Goal: Check status: Check status

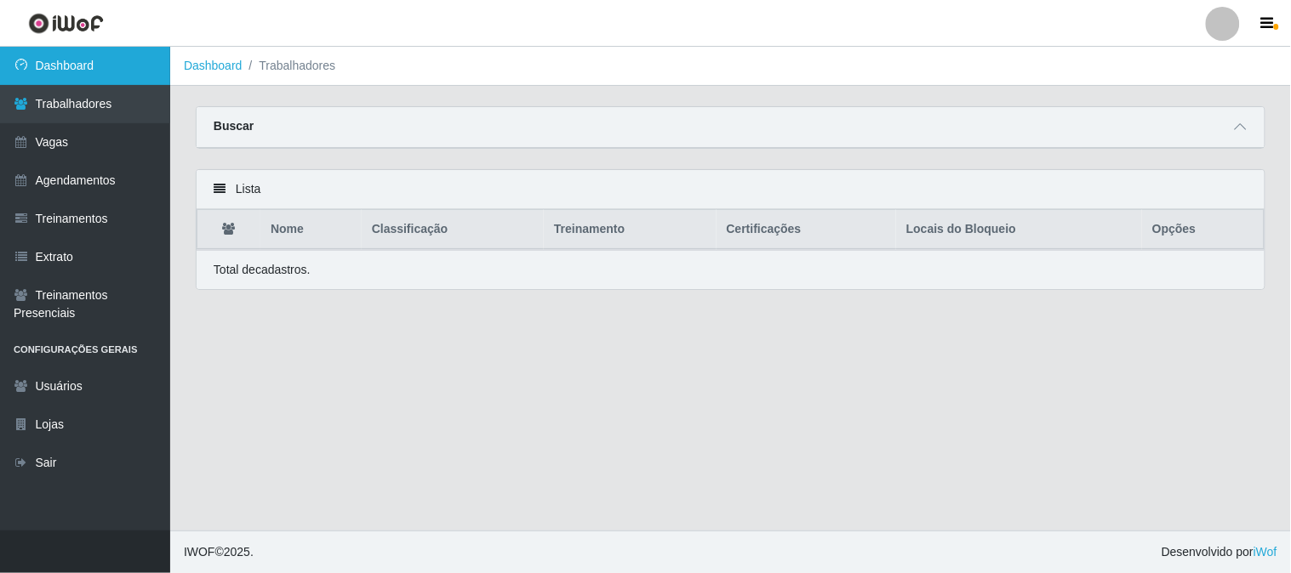
click at [96, 71] on link "Dashboard" at bounding box center [85, 66] width 170 height 38
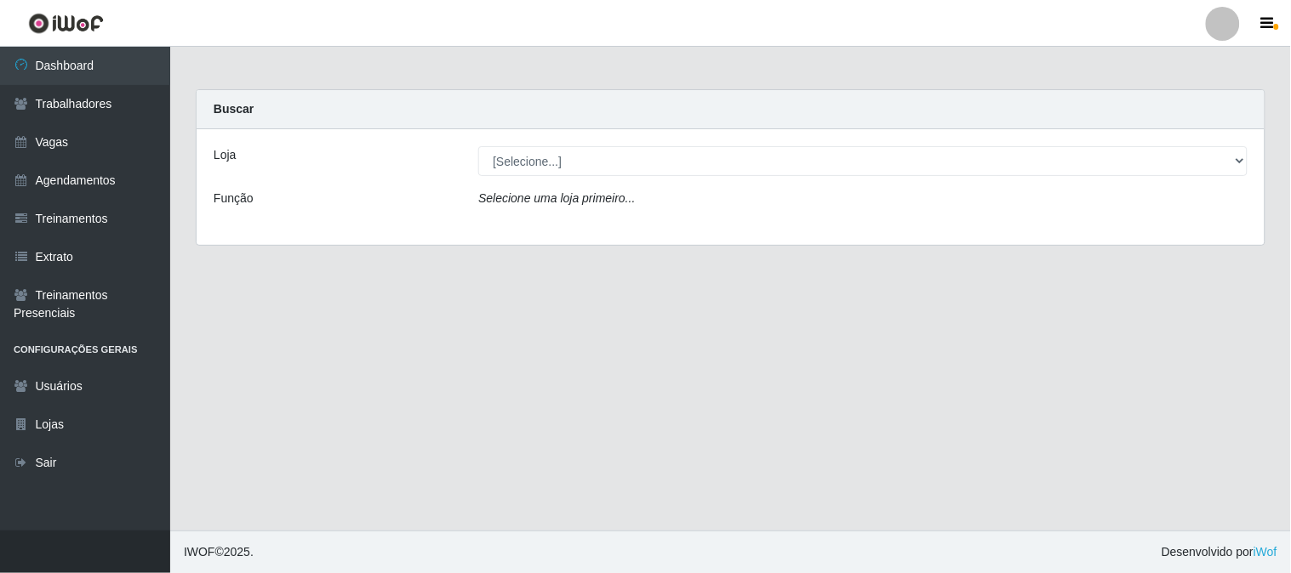
click at [585, 156] on select "[Selecione...] Sapore D'italia" at bounding box center [862, 161] width 769 height 30
select select "266"
click at [478, 146] on select "[Selecione...] Sapore D'italia" at bounding box center [862, 161] width 769 height 30
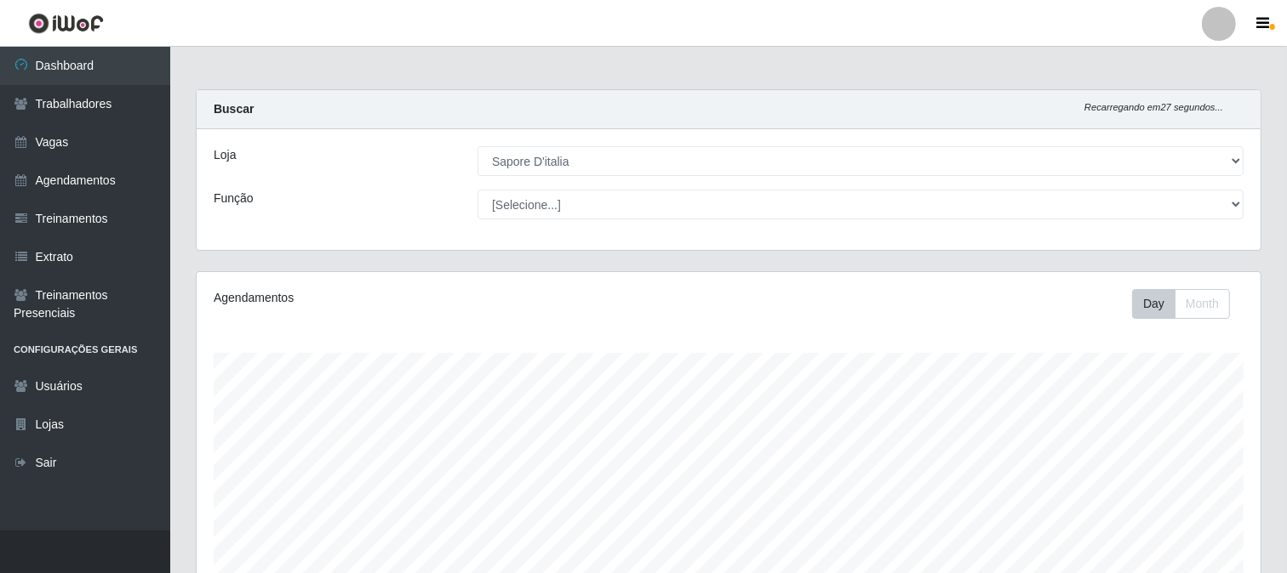
scroll to position [253, 0]
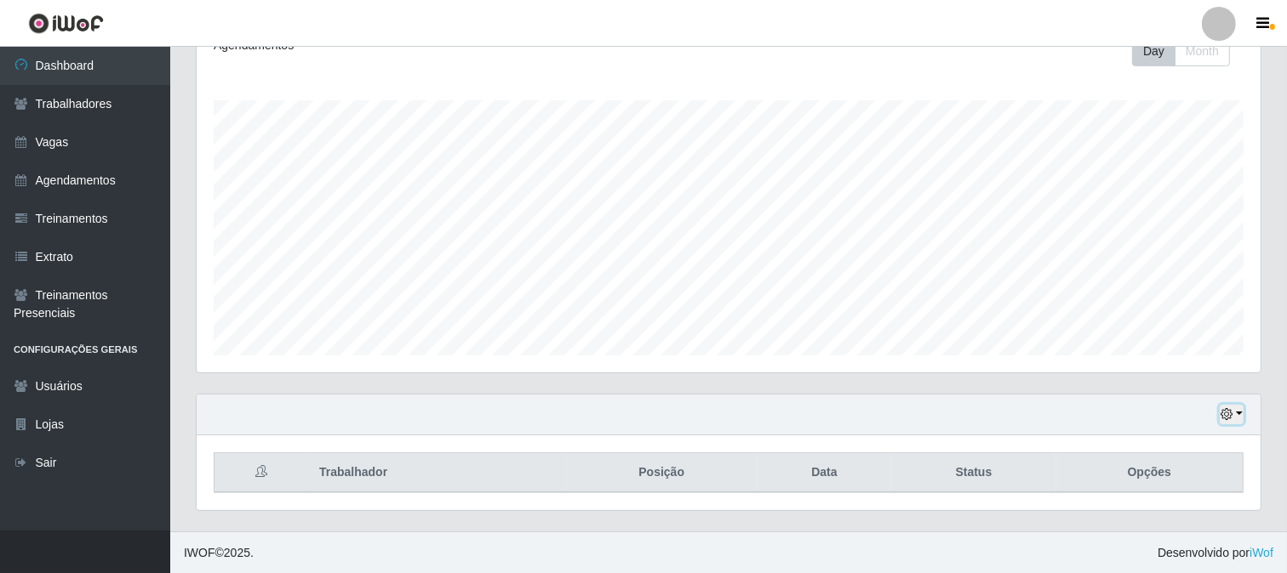
click at [1227, 413] on icon "button" at bounding box center [1226, 414] width 12 height 12
click at [1133, 277] on button "1 dia" at bounding box center [1174, 279] width 134 height 36
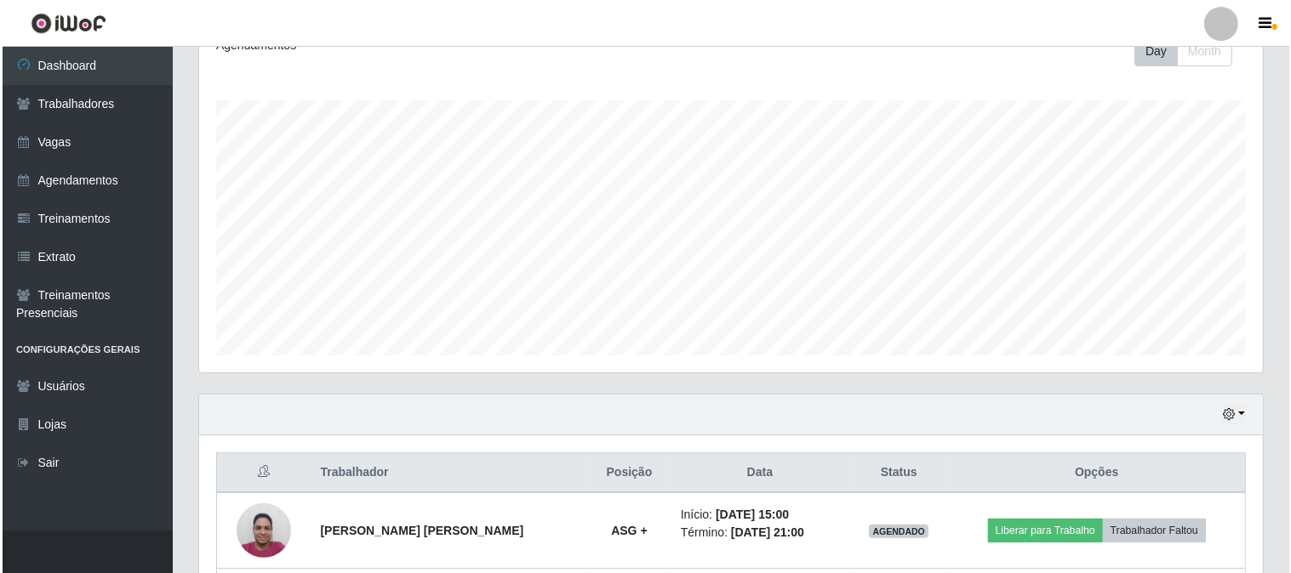
scroll to position [405, 0]
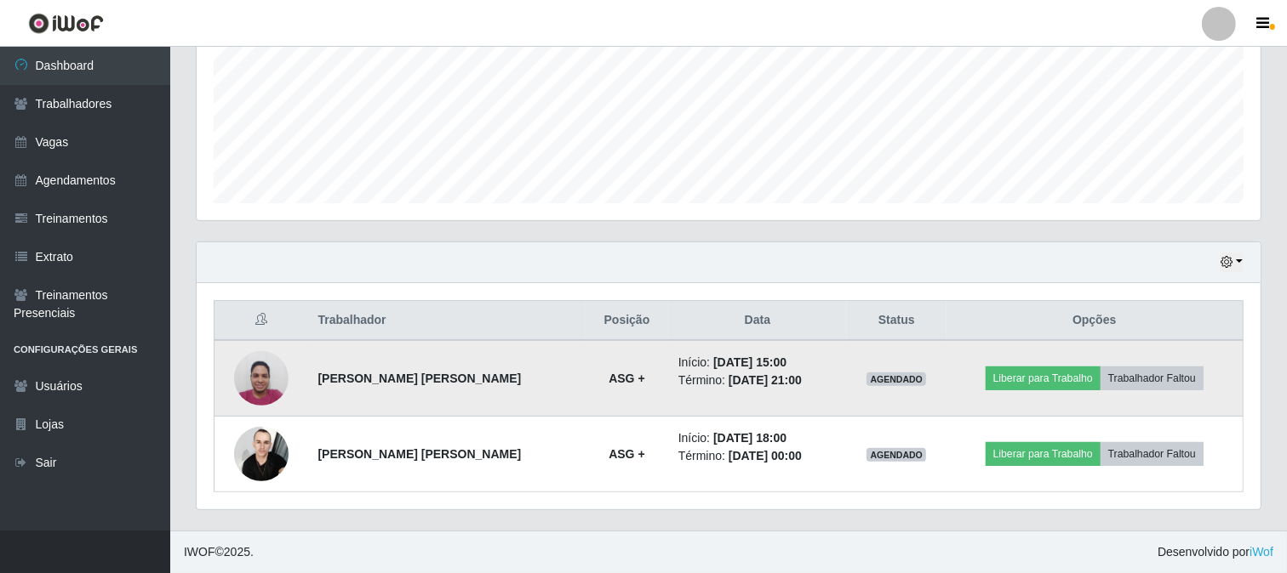
click at [264, 376] on img at bounding box center [261, 378] width 54 height 72
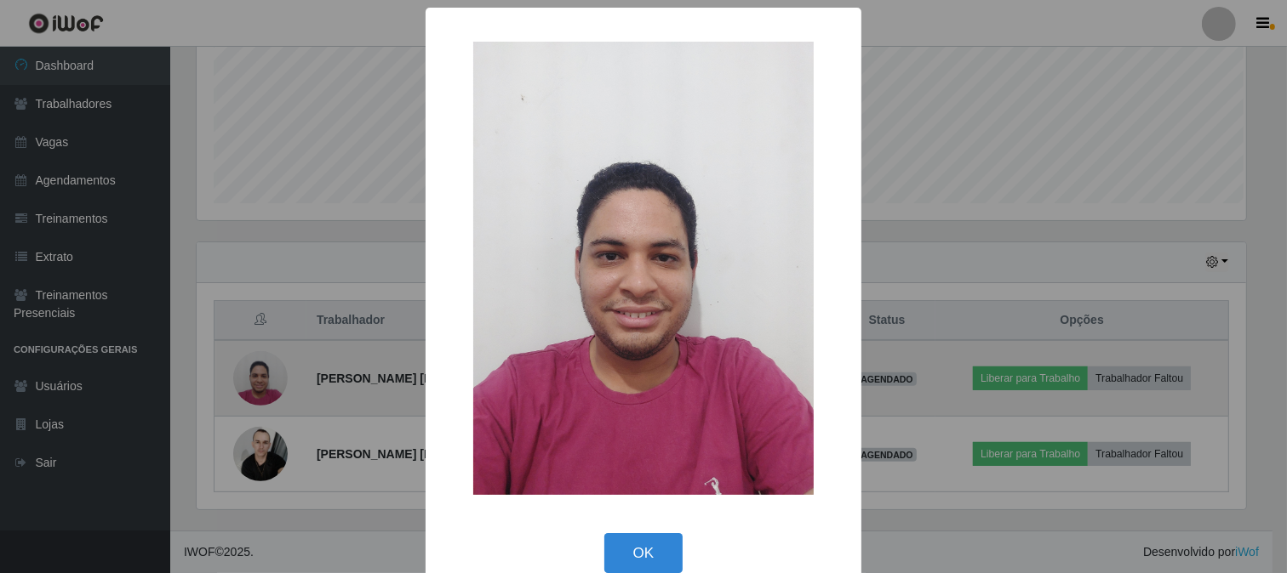
scroll to position [352, 1053]
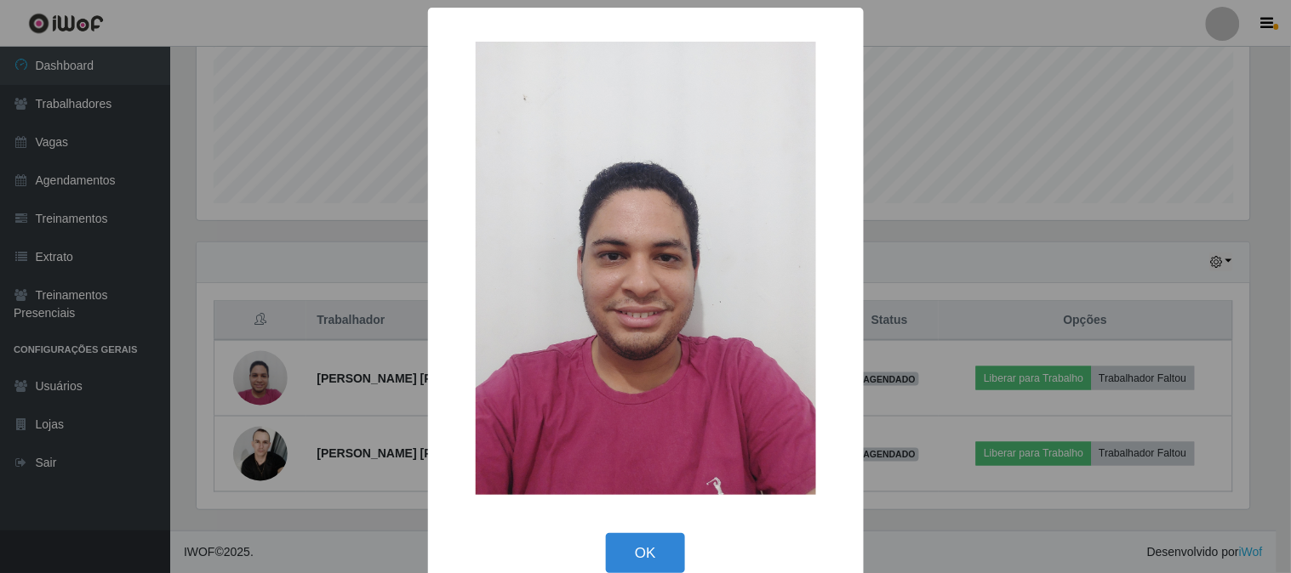
click at [922, 193] on div "× OK Cancel" at bounding box center [645, 286] width 1291 height 573
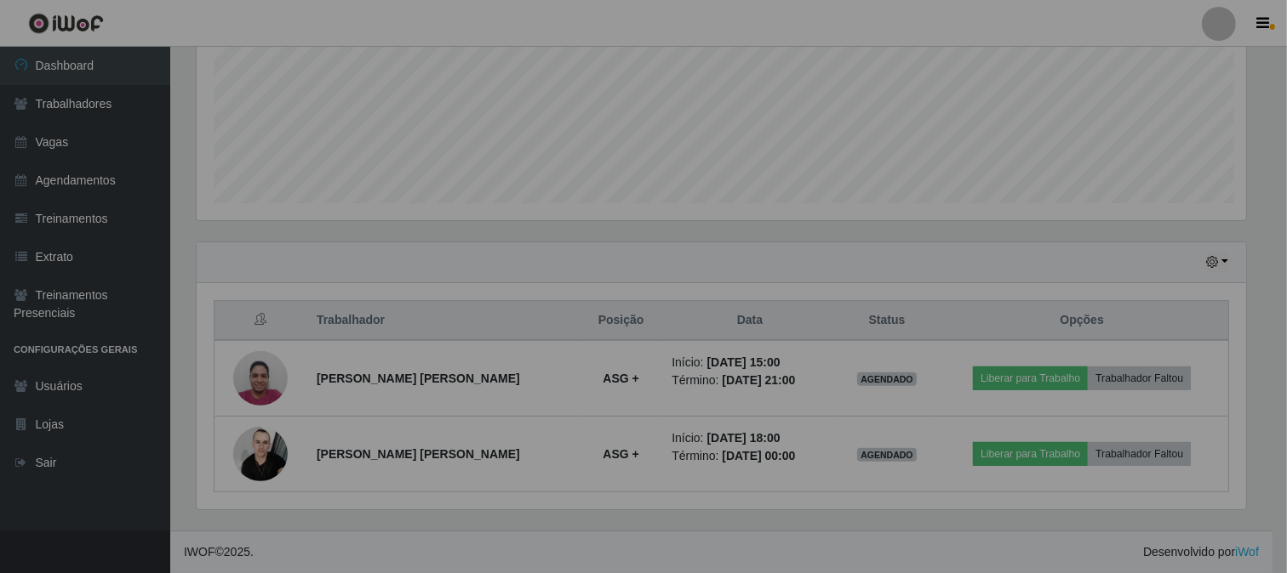
scroll to position [352, 1064]
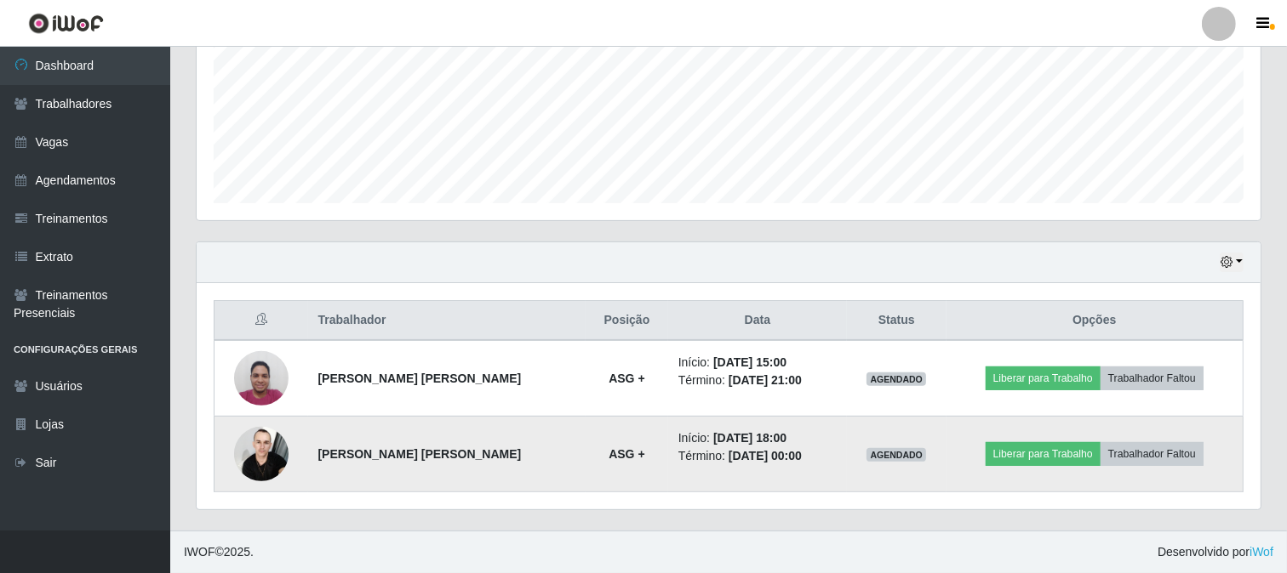
click at [259, 452] on img at bounding box center [261, 454] width 54 height 72
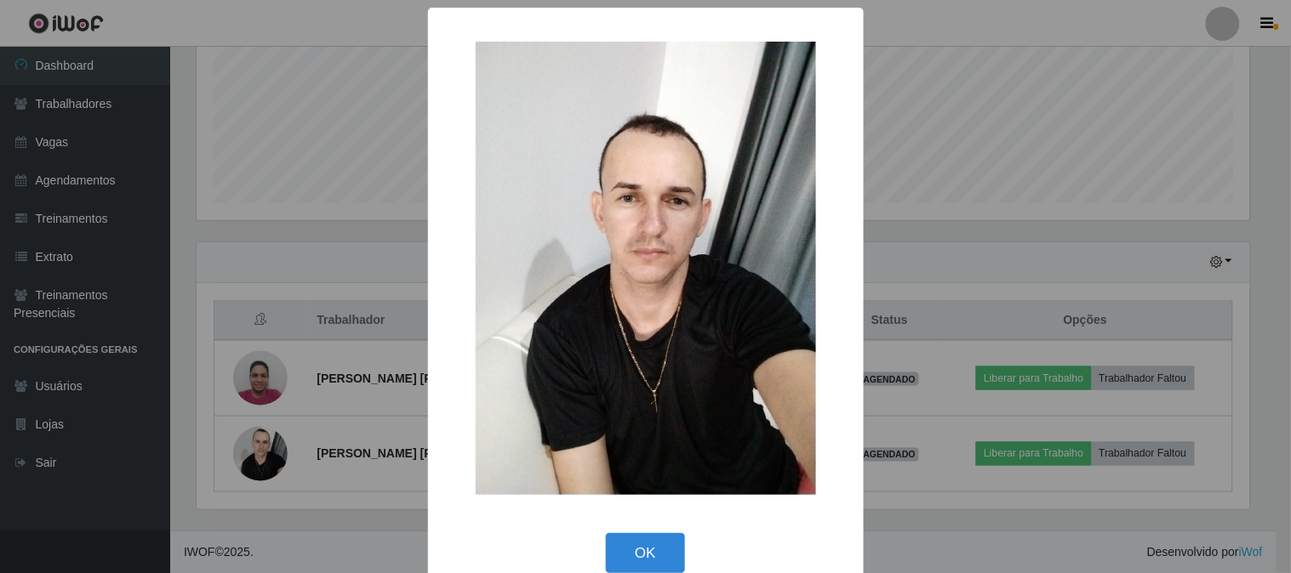
click at [930, 221] on div "× OK Cancel" at bounding box center [645, 286] width 1291 height 573
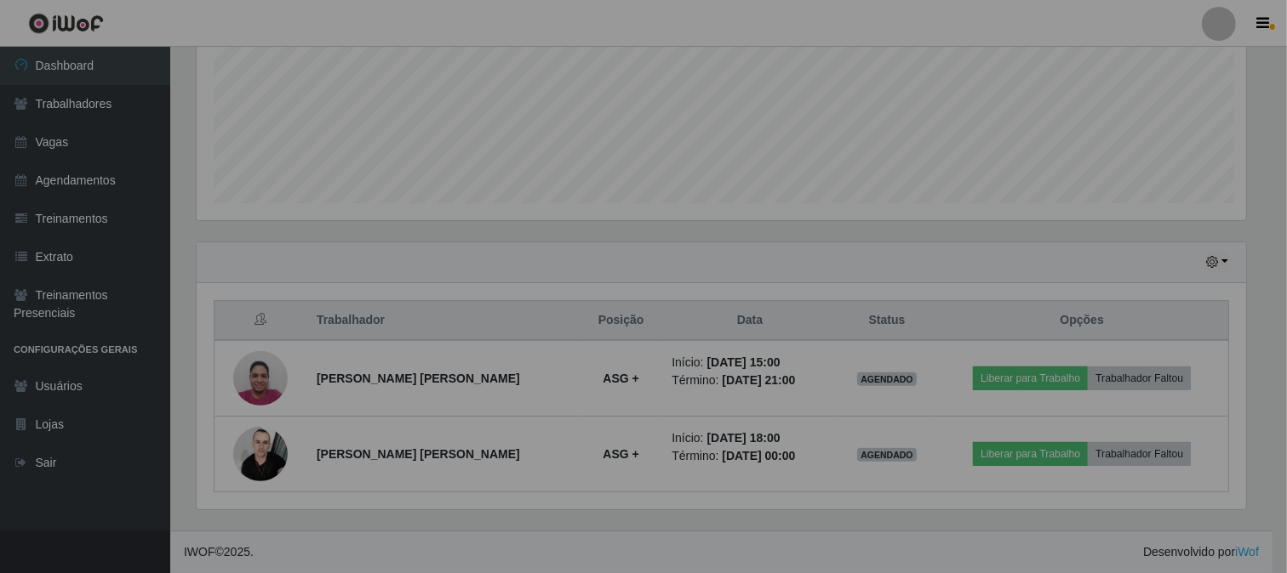
scroll to position [352, 1064]
